Goal: Task Accomplishment & Management: Complete application form

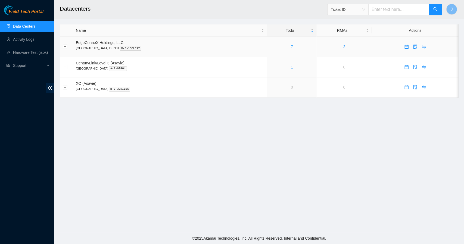
click at [291, 47] on link "7" at bounding box center [292, 47] width 2 height 4
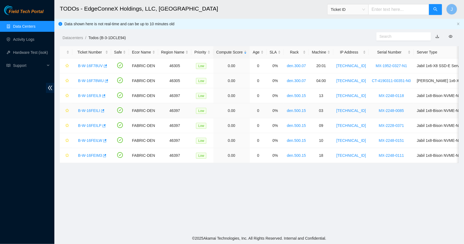
click at [87, 109] on link "B-W-16FEILI" at bounding box center [89, 110] width 22 height 4
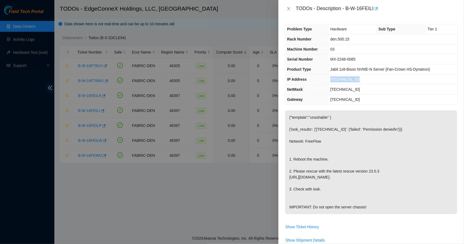
drag, startPoint x: 357, startPoint y: 79, endPoint x: 327, endPoint y: 77, distance: 29.6
click at [327, 77] on tr "IP Address [TECHNICAL_ID]" at bounding box center [371, 79] width 172 height 10
copy tr "[TECHNICAL_ID]"
click at [288, 8] on icon "close" at bounding box center [288, 9] width 4 height 4
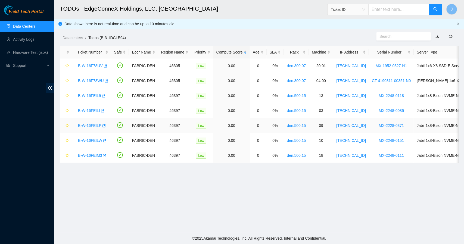
click at [92, 125] on link "B-W-16FEILP" at bounding box center [89, 125] width 23 height 4
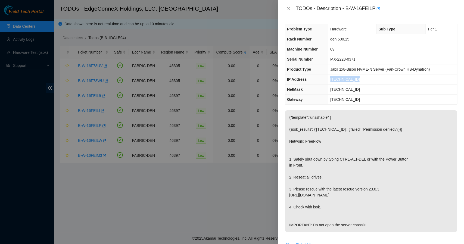
drag, startPoint x: 360, startPoint y: 76, endPoint x: 330, endPoint y: 81, distance: 30.2
click at [330, 81] on td "[TECHNICAL_ID]" at bounding box center [392, 79] width 129 height 10
copy span "[TECHNICAL_ID]"
click at [287, 11] on div "TODOs - Description - B-W-16FEILP" at bounding box center [371, 8] width 172 height 9
click at [288, 9] on icon "close" at bounding box center [288, 8] width 3 height 3
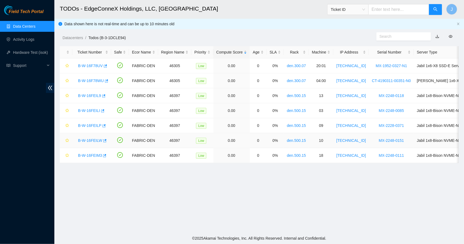
click at [87, 140] on link "B-W-16FEILW" at bounding box center [90, 140] width 24 height 4
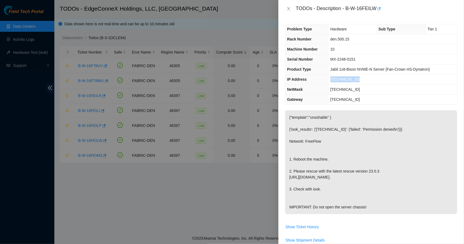
drag, startPoint x: 357, startPoint y: 79, endPoint x: 330, endPoint y: 80, distance: 26.9
click at [330, 80] on td "[TECHNICAL_ID]" at bounding box center [392, 79] width 129 height 10
copy span "[TECHNICAL_ID]"
click at [289, 10] on icon "close" at bounding box center [288, 9] width 4 height 4
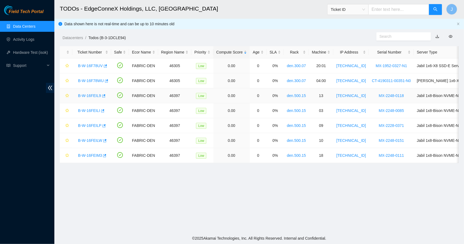
click at [95, 95] on link "B-W-16FEIL9" at bounding box center [89, 95] width 23 height 4
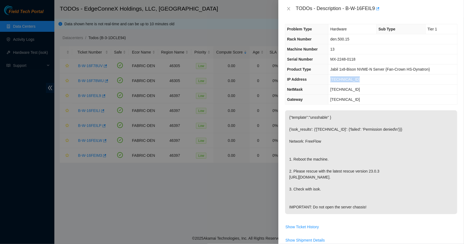
drag, startPoint x: 358, startPoint y: 80, endPoint x: 329, endPoint y: 81, distance: 29.1
click at [329, 81] on td "[TECHNICAL_ID]" at bounding box center [392, 79] width 129 height 10
copy span "[TECHNICAL_ID]"
click at [290, 9] on icon "close" at bounding box center [288, 9] width 4 height 4
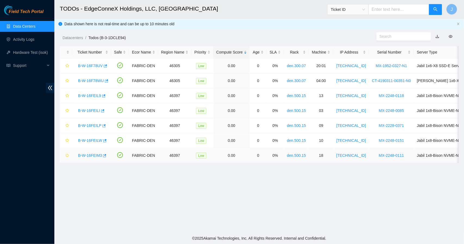
click at [94, 155] on link "B-W-16FEIM3" at bounding box center [90, 155] width 24 height 4
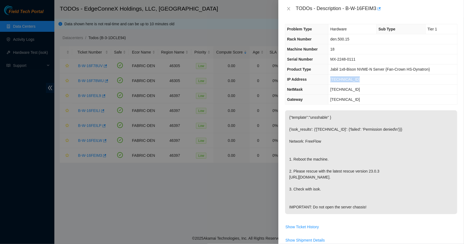
drag, startPoint x: 358, startPoint y: 78, endPoint x: 329, endPoint y: 81, distance: 29.1
click at [329, 81] on td "[TECHNICAL_ID]" at bounding box center [392, 79] width 129 height 10
copy span "[TECHNICAL_ID]"
click at [288, 6] on button "Close" at bounding box center [289, 8] width 8 height 5
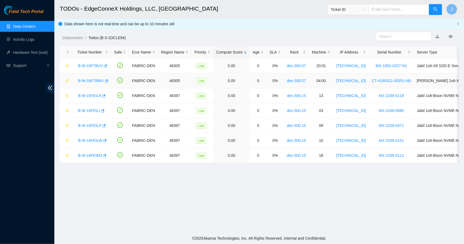
click at [93, 79] on link "B-W-16F78WU" at bounding box center [91, 80] width 26 height 4
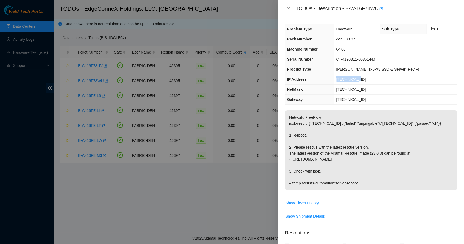
drag, startPoint x: 370, startPoint y: 79, endPoint x: 348, endPoint y: 78, distance: 22.9
click at [348, 78] on td "[TECHNICAL_ID]" at bounding box center [395, 79] width 123 height 10
copy span "[TECHNICAL_ID]"
click at [288, 8] on icon "close" at bounding box center [288, 8] width 3 height 3
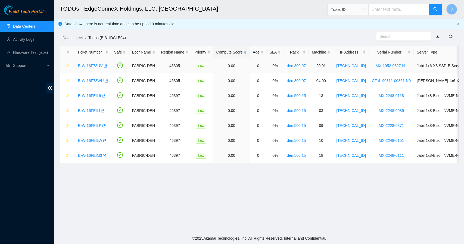
click at [89, 65] on link "B-W-16F78UV" at bounding box center [90, 66] width 25 height 4
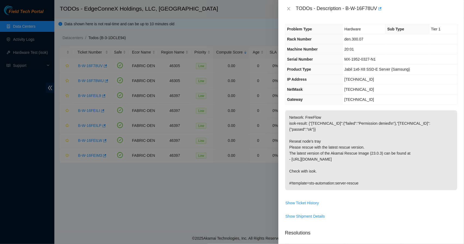
click at [365, 79] on td "[TECHNICAL_ID]" at bounding box center [399, 79] width 115 height 10
copy span "[TECHNICAL_ID]"
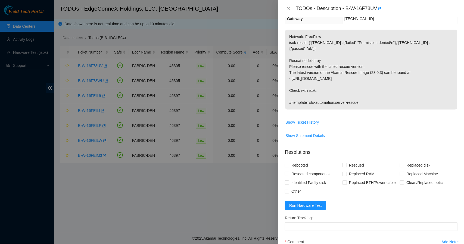
scroll to position [125, 0]
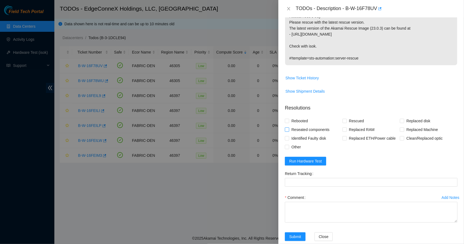
click at [286, 127] on input "Reseated components" at bounding box center [287, 129] width 4 height 4
checkbox input "true"
click at [285, 119] on input "Rebooted" at bounding box center [287, 121] width 4 height 4
checkbox input "true"
click at [344, 119] on input "Rescued" at bounding box center [344, 121] width 4 height 4
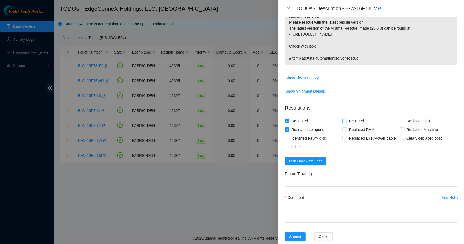
checkbox input "true"
click at [313, 202] on textarea "Comment" at bounding box center [371, 212] width 172 height 21
type textarea "Reseated node tray. Rescued. Rebooted."
click at [306, 158] on span "Run Hardware Test" at bounding box center [305, 161] width 33 height 6
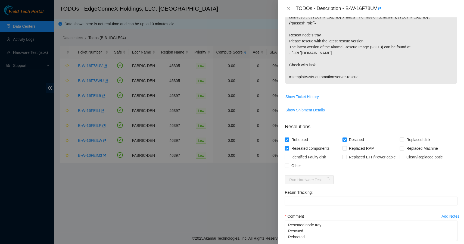
scroll to position [128, 0]
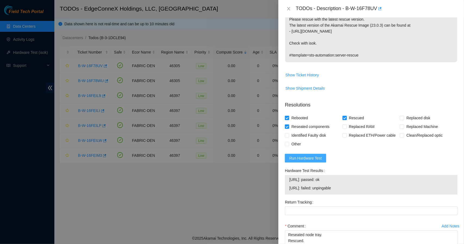
click at [295, 155] on span "Run Hardware Test" at bounding box center [305, 158] width 33 height 6
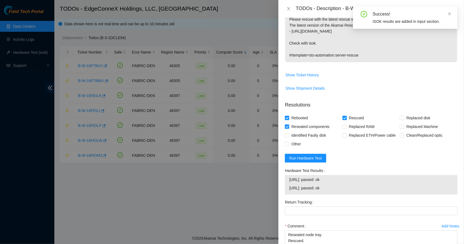
scroll to position [159, 0]
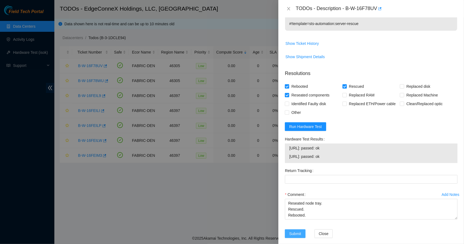
click at [296, 231] on span "Submit" at bounding box center [295, 234] width 12 height 6
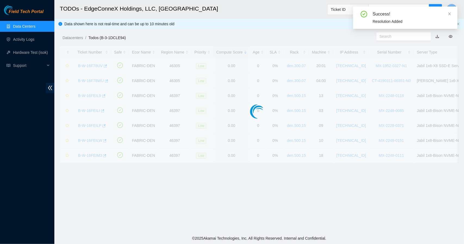
scroll to position [114, 0]
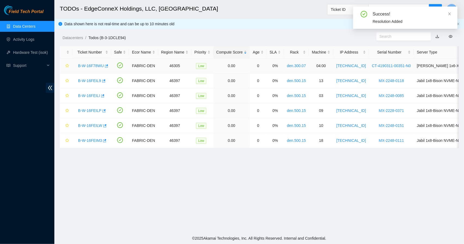
click at [95, 66] on link "B-W-16F78WU" at bounding box center [91, 66] width 26 height 4
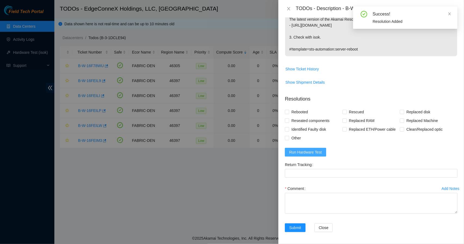
click at [317, 150] on span "Run Hardware Test" at bounding box center [305, 152] width 33 height 6
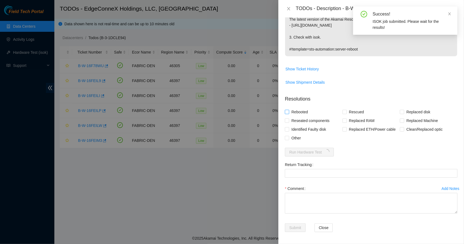
click at [288, 111] on span at bounding box center [287, 112] width 4 height 4
click at [288, 111] on input "Rebooted" at bounding box center [287, 112] width 4 height 4
checkbox input "true"
click at [344, 114] on label "Rescued" at bounding box center [354, 112] width 24 height 9
click at [344, 114] on input "Rescued" at bounding box center [344, 112] width 4 height 4
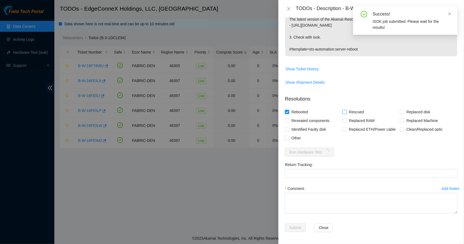
checkbox input "true"
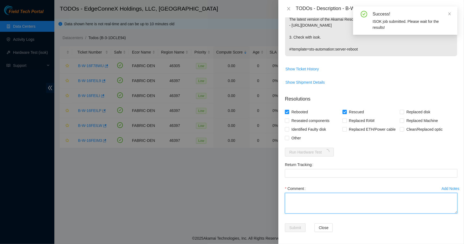
click at [312, 197] on textarea "Comment" at bounding box center [371, 203] width 172 height 21
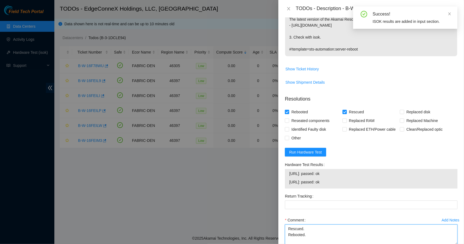
type textarea "Rescued. Rebooted."
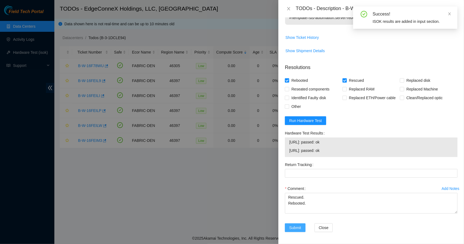
click at [298, 226] on span "Submit" at bounding box center [295, 228] width 12 height 6
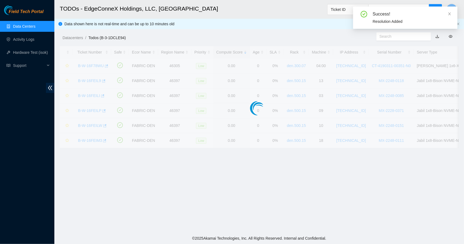
scroll to position [114, 0]
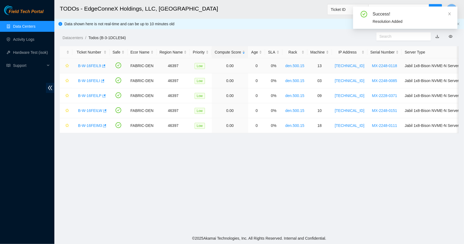
click at [92, 66] on link "B-W-16FEIL9" at bounding box center [89, 66] width 23 height 4
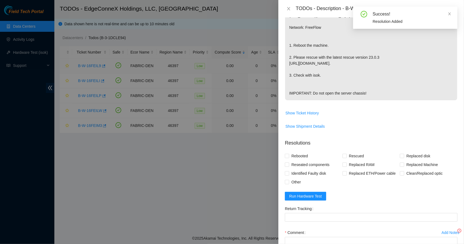
scroll to position [165, 0]
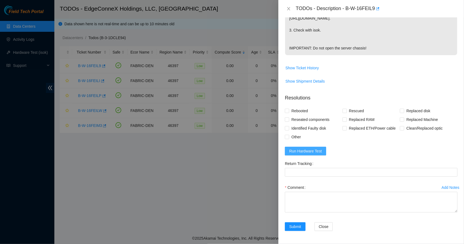
click at [304, 153] on span "Run Hardware Test" at bounding box center [305, 151] width 33 height 6
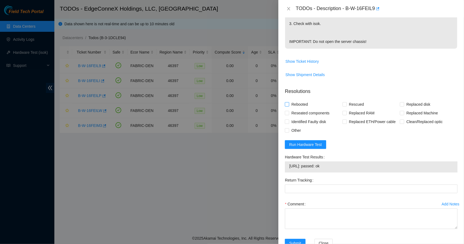
click at [287, 106] on input "Rebooted" at bounding box center [287, 104] width 4 height 4
checkbox input "true"
click at [342, 106] on input "Rescued" at bounding box center [344, 104] width 4 height 4
checkbox input "true"
click at [305, 222] on textarea "Comment" at bounding box center [371, 218] width 172 height 21
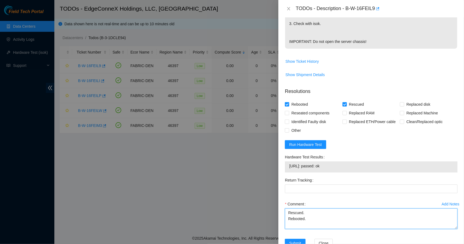
type textarea "Rescued. Rebooted."
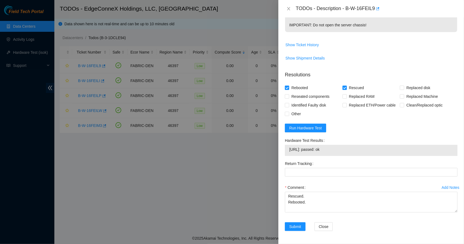
scroll to position [193, 0]
click at [301, 223] on button "Submit" at bounding box center [295, 226] width 21 height 9
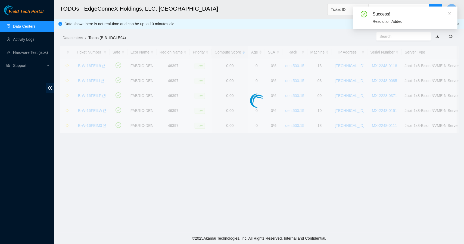
scroll to position [114, 0]
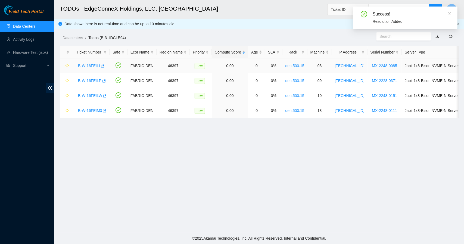
click at [92, 65] on link "B-W-16FEILI" at bounding box center [89, 66] width 22 height 4
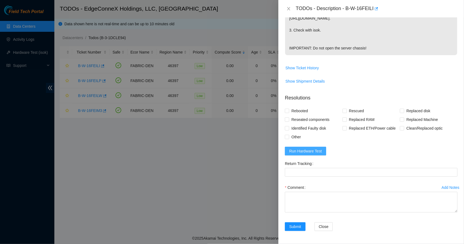
click at [295, 149] on span "Run Hardware Test" at bounding box center [305, 151] width 33 height 6
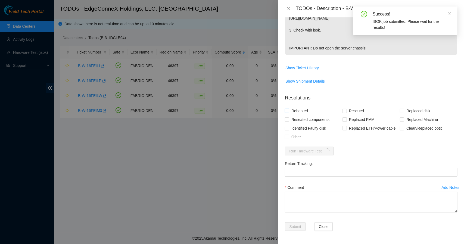
click at [288, 111] on input "Rebooted" at bounding box center [287, 111] width 4 height 4
checkbox input "true"
click at [344, 111] on input "Rescued" at bounding box center [344, 111] width 4 height 4
checkbox input "true"
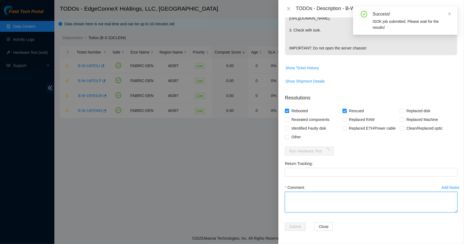
click at [323, 195] on textarea "Comment" at bounding box center [371, 202] width 172 height 21
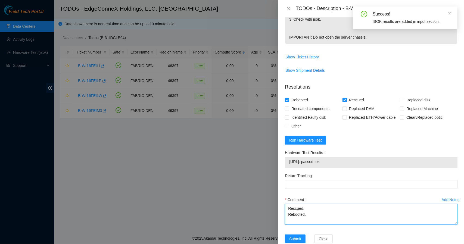
type textarea "Rescued. Rebooted."
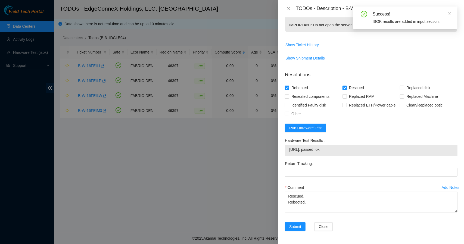
scroll to position [193, 0]
click at [299, 224] on span "Submit" at bounding box center [295, 227] width 12 height 6
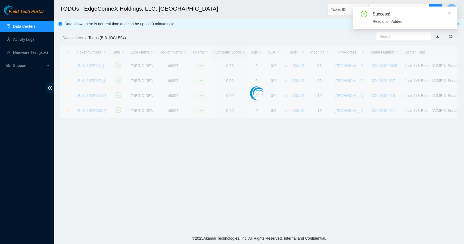
scroll to position [114, 0]
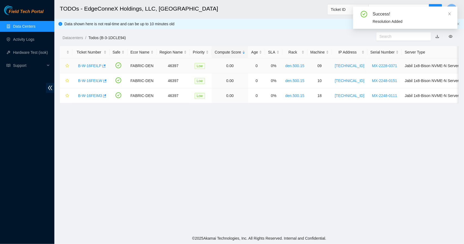
click at [91, 66] on link "B-W-16FEILP" at bounding box center [89, 66] width 23 height 4
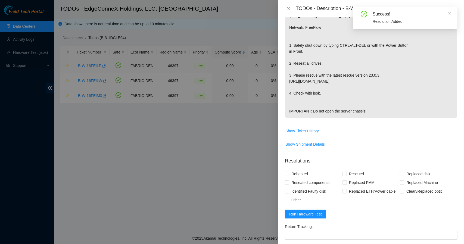
scroll to position [182, 0]
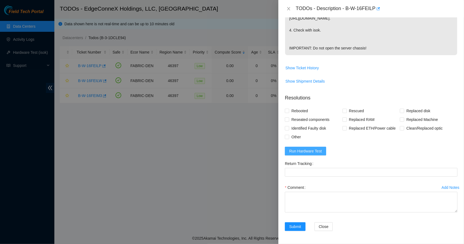
click at [298, 149] on span "Run Hardware Test" at bounding box center [305, 151] width 33 height 6
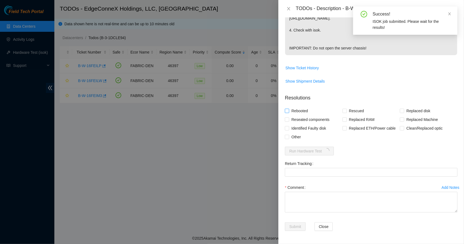
click at [289, 109] on span at bounding box center [287, 111] width 4 height 4
click at [288, 109] on input "Rebooted" at bounding box center [287, 111] width 4 height 4
checkbox input "true"
click at [343, 111] on input "Rescued" at bounding box center [344, 111] width 4 height 4
checkbox input "true"
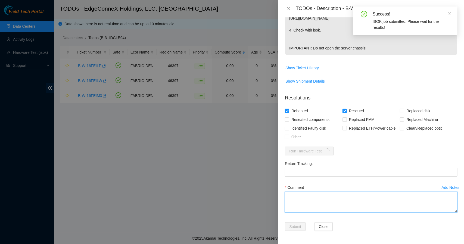
click at [329, 196] on textarea "Comment" at bounding box center [371, 202] width 172 height 21
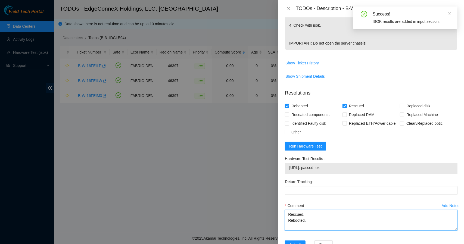
type textarea "Rescued. Rebooted."
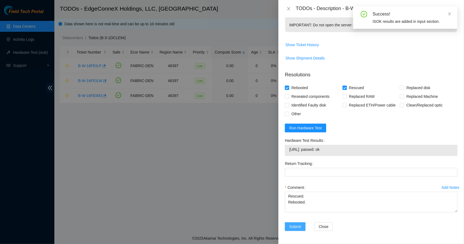
click at [299, 227] on span "Submit" at bounding box center [295, 227] width 12 height 6
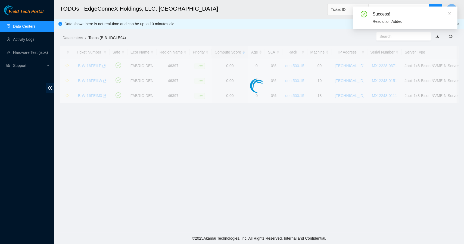
scroll to position [114, 0]
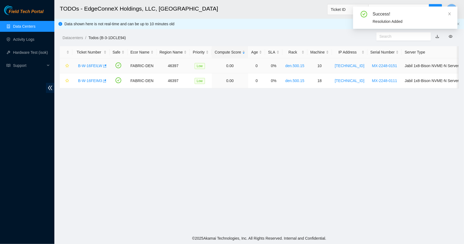
click at [88, 65] on link "B-W-16FEILW" at bounding box center [90, 66] width 24 height 4
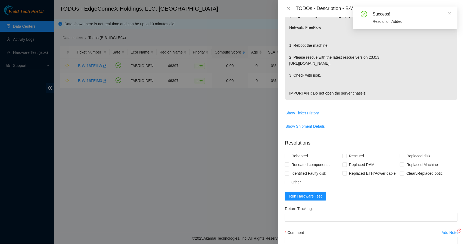
scroll to position [170, 0]
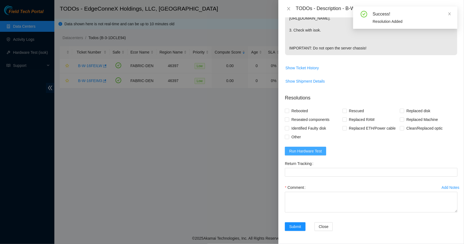
click at [310, 150] on span "Run Hardware Test" at bounding box center [305, 151] width 33 height 6
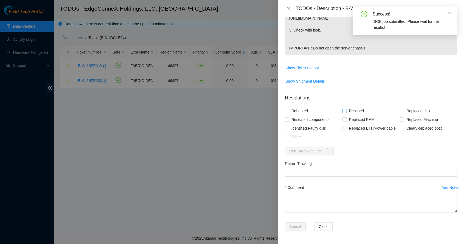
drag, startPoint x: 287, startPoint y: 111, endPoint x: 348, endPoint y: 111, distance: 61.1
click at [348, 111] on div "Rebooted Rescued Replaced disk Reseated components Replaced RAM Replaced Machin…" at bounding box center [371, 123] width 172 height 35
click at [344, 111] on input "Rescued" at bounding box center [344, 111] width 4 height 4
checkbox input "true"
click at [287, 109] on label "Rebooted" at bounding box center [297, 110] width 25 height 9
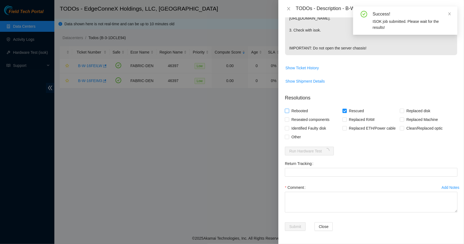
click at [287, 109] on input "Rebooted" at bounding box center [287, 111] width 4 height 4
checkbox input "true"
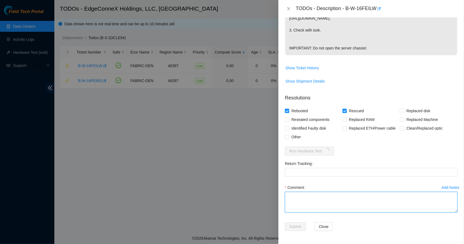
click at [305, 195] on textarea "Comment" at bounding box center [371, 202] width 172 height 21
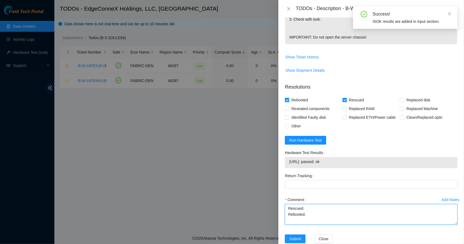
type textarea "Rescued. Rebooted."
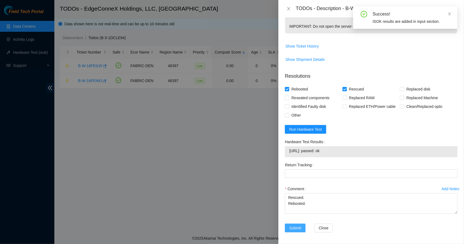
click at [299, 231] on span "Submit" at bounding box center [295, 228] width 12 height 6
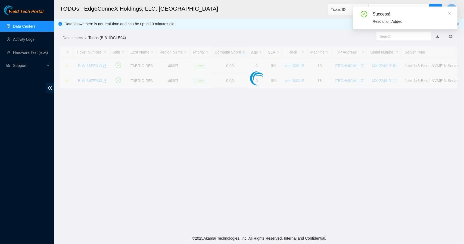
scroll to position [114, 0]
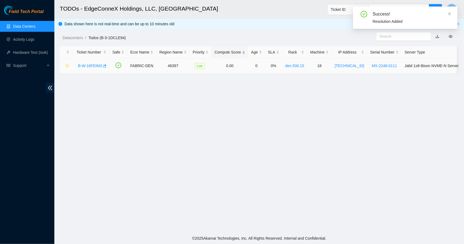
click at [90, 64] on link "B-W-16FEIM3" at bounding box center [90, 66] width 24 height 4
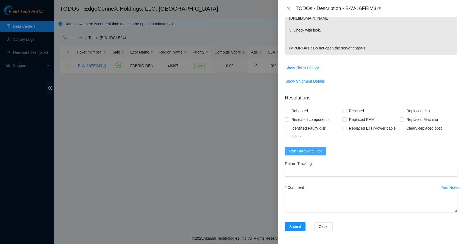
click at [295, 152] on span "Run Hardware Test" at bounding box center [305, 151] width 33 height 6
click at [286, 112] on input "Rebooted" at bounding box center [287, 111] width 4 height 4
checkbox input "true"
click at [343, 112] on input "Rescued" at bounding box center [344, 111] width 4 height 4
checkbox input "true"
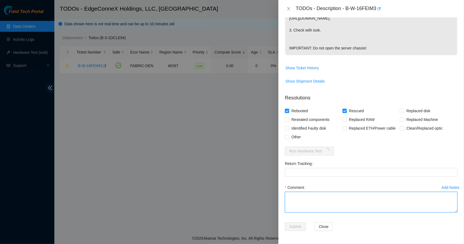
click at [322, 195] on textarea "Comment" at bounding box center [371, 202] width 172 height 21
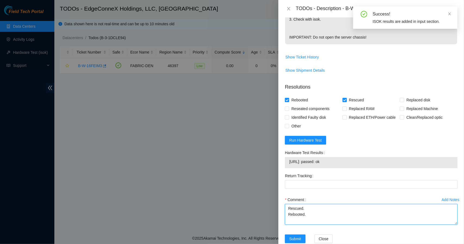
type textarea "Rescued. Rebooted."
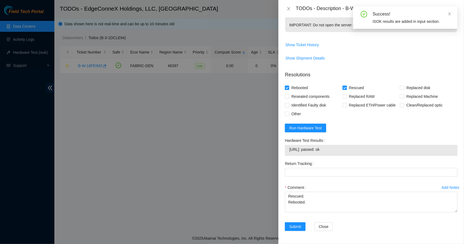
scroll to position [193, 0]
click at [294, 224] on span "Submit" at bounding box center [295, 227] width 12 height 6
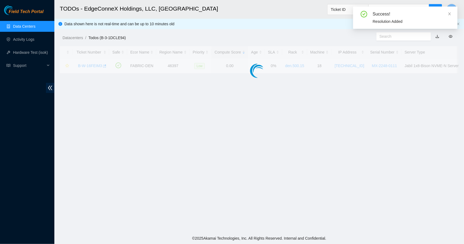
scroll to position [114, 0]
